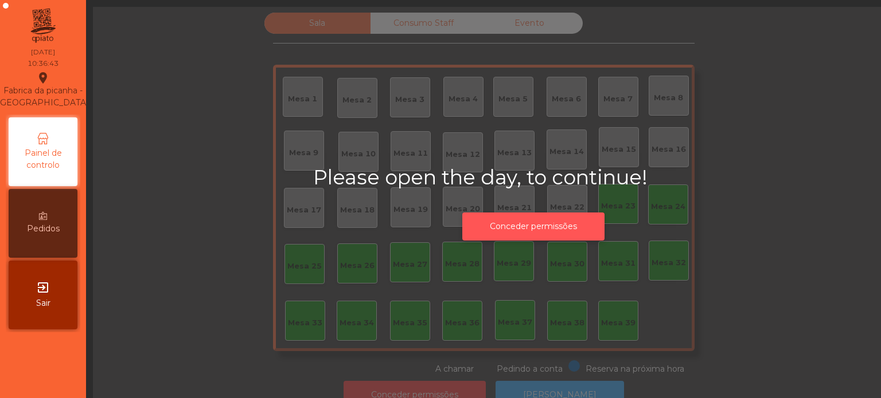
click at [556, 227] on button "Conceder permissões" at bounding box center [533, 227] width 142 height 28
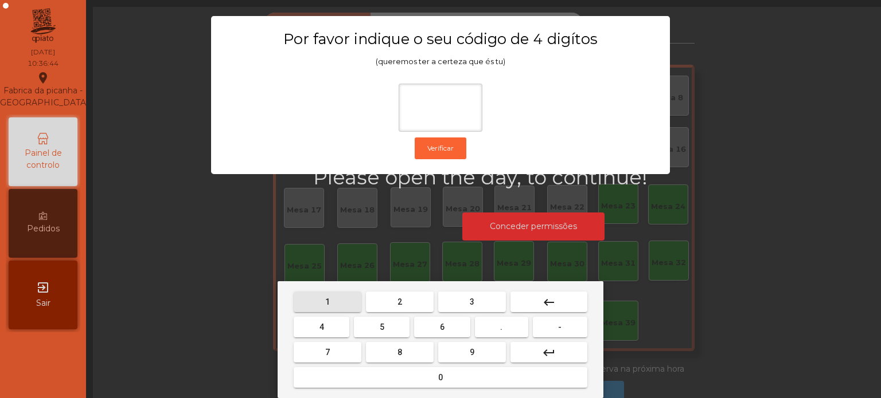
click at [339, 303] on button "1" at bounding box center [328, 302] width 68 height 21
click at [472, 300] on span "3" at bounding box center [472, 302] width 5 height 9
click at [391, 322] on button "5" at bounding box center [382, 327] width 56 height 21
click at [420, 371] on button "0" at bounding box center [441, 378] width 294 height 21
type input "****"
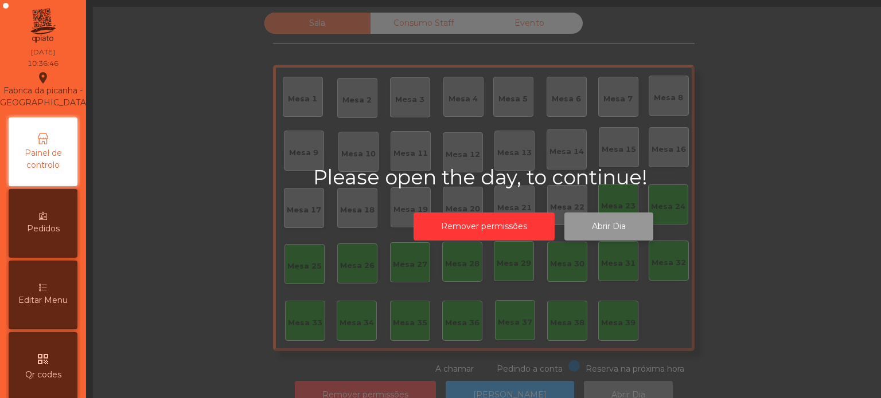
click at [616, 241] on button "Abrir Dia" at bounding box center [608, 227] width 89 height 28
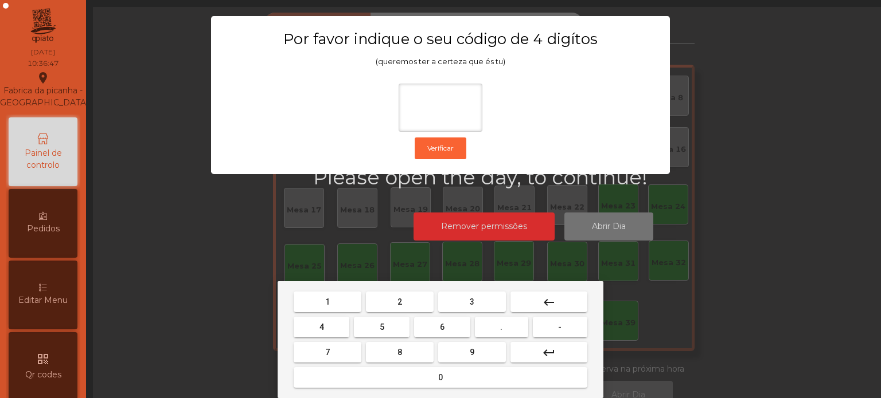
click at [334, 296] on button "1" at bounding box center [328, 302] width 68 height 21
click at [478, 300] on button "3" at bounding box center [472, 302] width 68 height 21
click at [396, 326] on button "5" at bounding box center [382, 327] width 56 height 21
click at [426, 375] on button "0" at bounding box center [441, 378] width 294 height 21
type input "****"
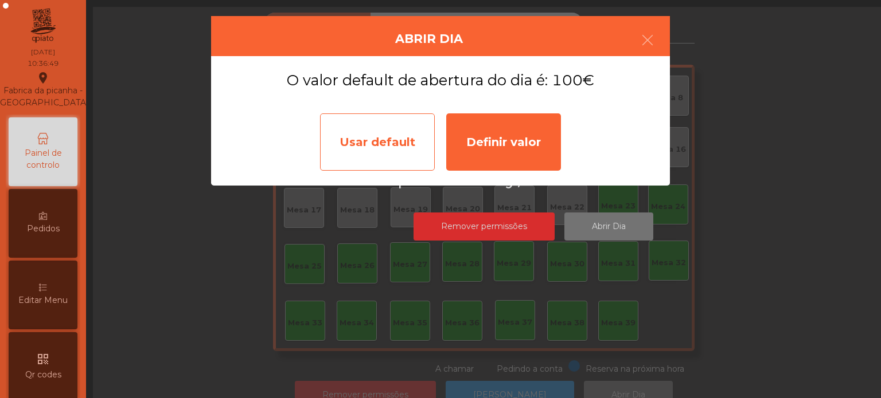
click at [368, 140] on div "Usar default" at bounding box center [377, 142] width 115 height 57
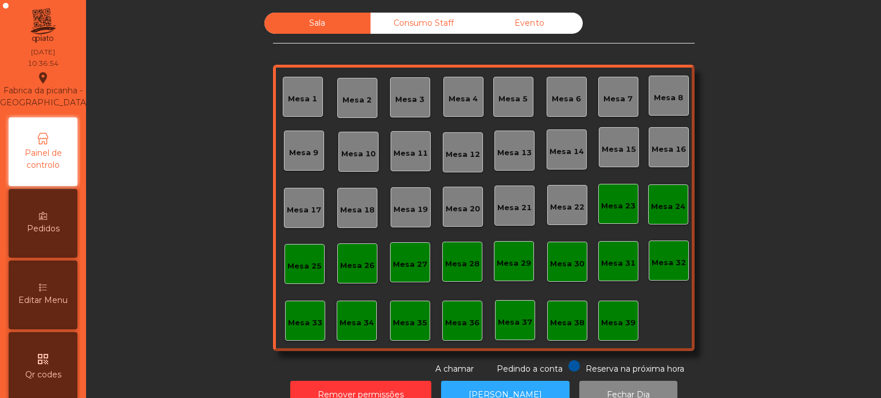
scroll to position [32, 0]
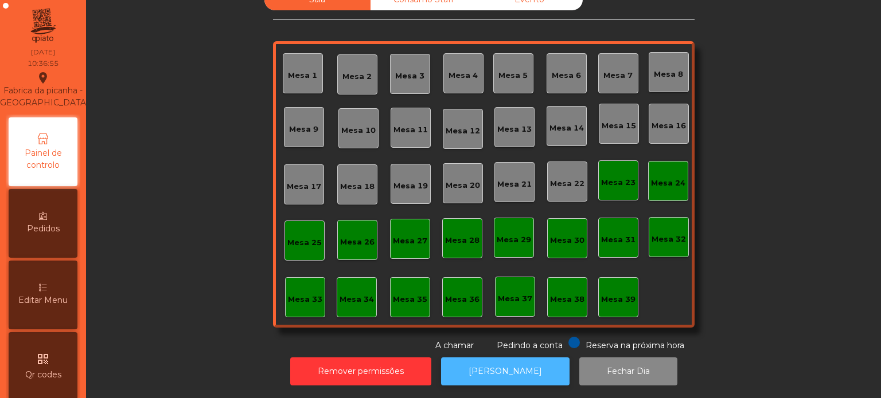
click at [521, 360] on button "[PERSON_NAME]" at bounding box center [505, 372] width 128 height 28
